Goal: Task Accomplishment & Management: Complete application form

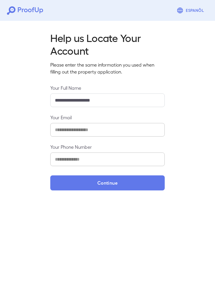
click at [126, 185] on button "Continue" at bounding box center [107, 182] width 115 height 15
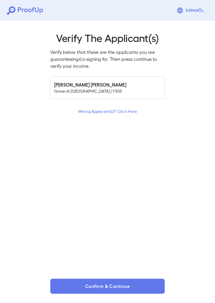
click at [114, 82] on h6 "[PERSON_NAME] [PERSON_NAME]" at bounding box center [107, 84] width 107 height 7
click at [112, 92] on p "Grove at [GEOGRAPHIC_DATA] | Y303" at bounding box center [107, 91] width 107 height 6
click at [127, 281] on button "Confirm & Continue" at bounding box center [107, 286] width 115 height 15
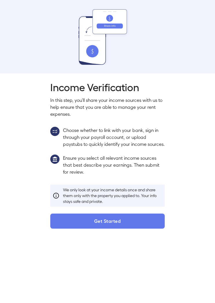
click at [128, 226] on button "Get Started" at bounding box center [107, 221] width 115 height 15
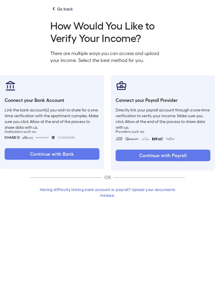
click at [79, 153] on button "Continue with Bank" at bounding box center [52, 154] width 95 height 12
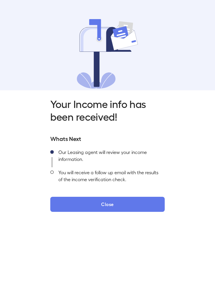
click at [124, 202] on button "Close" at bounding box center [107, 204] width 115 height 15
click at [119, 203] on button "Close" at bounding box center [107, 204] width 115 height 15
click at [120, 203] on button "Close" at bounding box center [107, 204] width 115 height 15
click at [119, 204] on button "Close" at bounding box center [107, 204] width 115 height 15
